Goal: Information Seeking & Learning: Understand process/instructions

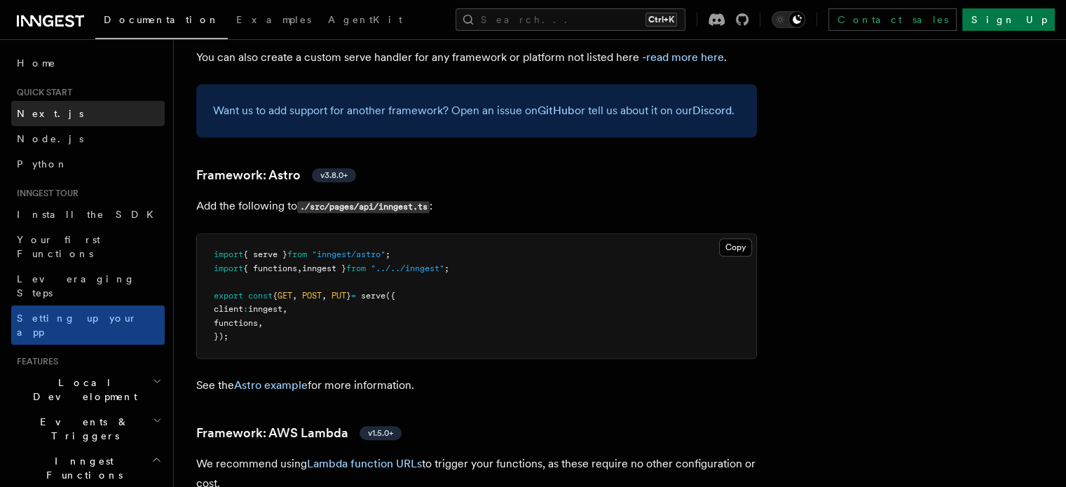
click at [46, 114] on span "Next.js" at bounding box center [50, 113] width 67 height 11
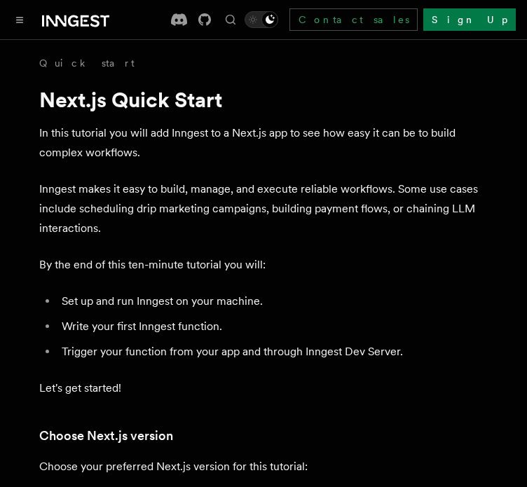
click at [20, 30] on div "Documentation Examples AgentKit Search... Ctrl+K Contact sales Sign Up" at bounding box center [263, 19] width 527 height 39
click at [20, 20] on icon "Toggle navigation" at bounding box center [19, 20] width 7 height 6
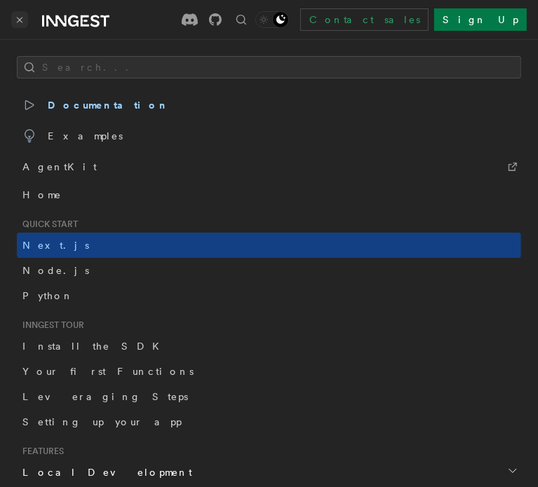
click at [20, 25] on button "Toggle navigation" at bounding box center [19, 19] width 17 height 17
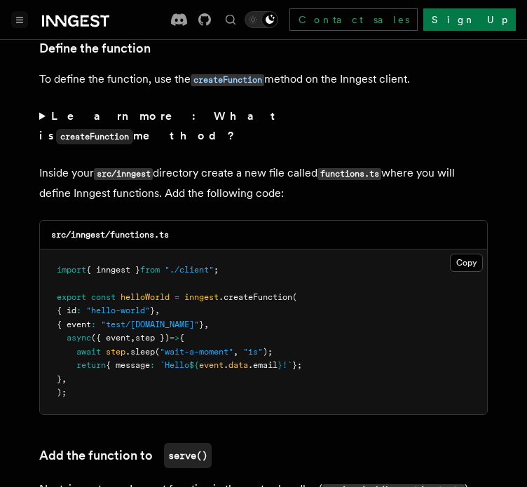
scroll to position [2448, 0]
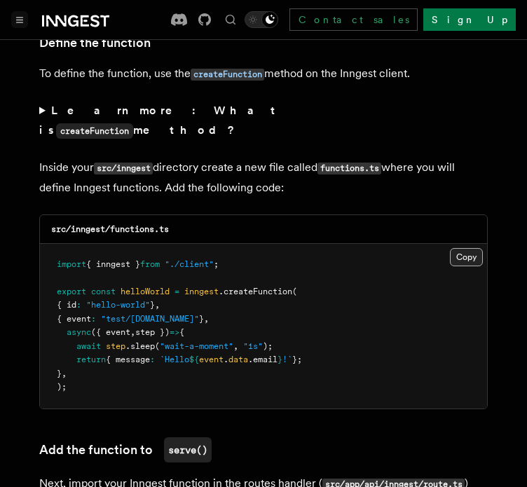
click at [464, 248] on button "Copy Copied" at bounding box center [466, 257] width 33 height 18
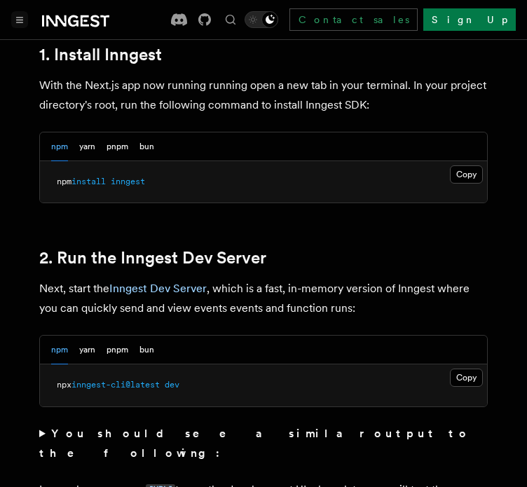
scroll to position [841, 0]
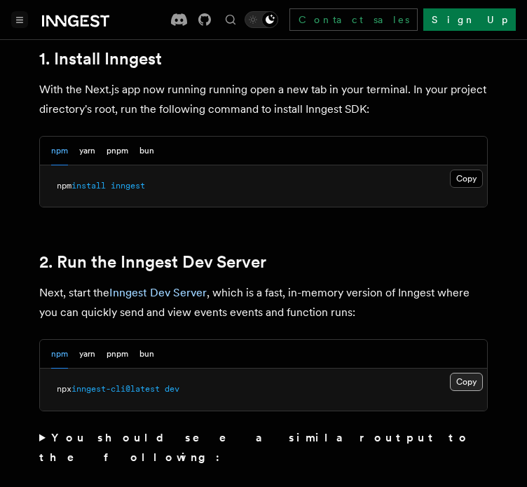
click at [474, 373] on button "Copy Copied" at bounding box center [466, 382] width 33 height 18
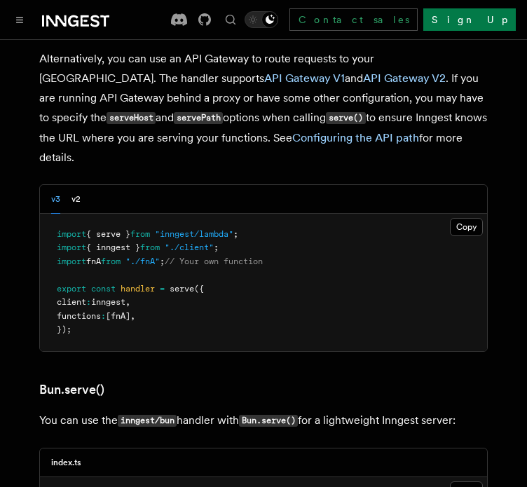
scroll to position [2075, 0]
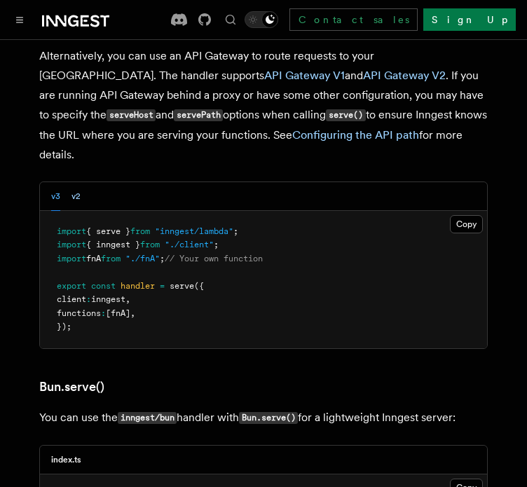
click at [77, 182] on button "v2" at bounding box center [76, 196] width 9 height 29
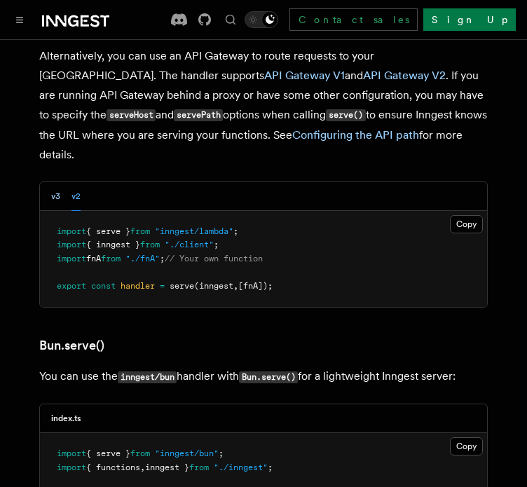
click at [55, 182] on button "v3" at bounding box center [55, 196] width 9 height 29
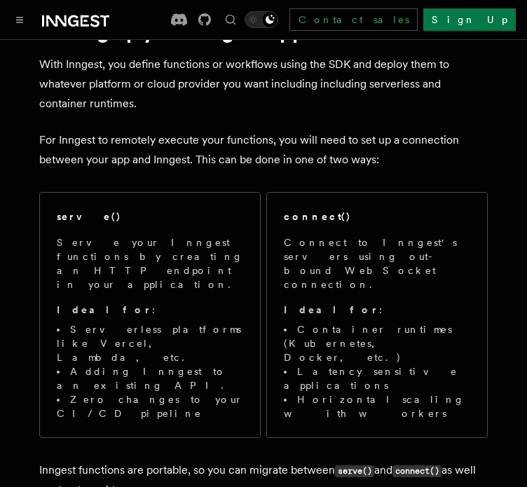
scroll to position [0, 0]
